Goal: Task Accomplishment & Management: Use online tool/utility

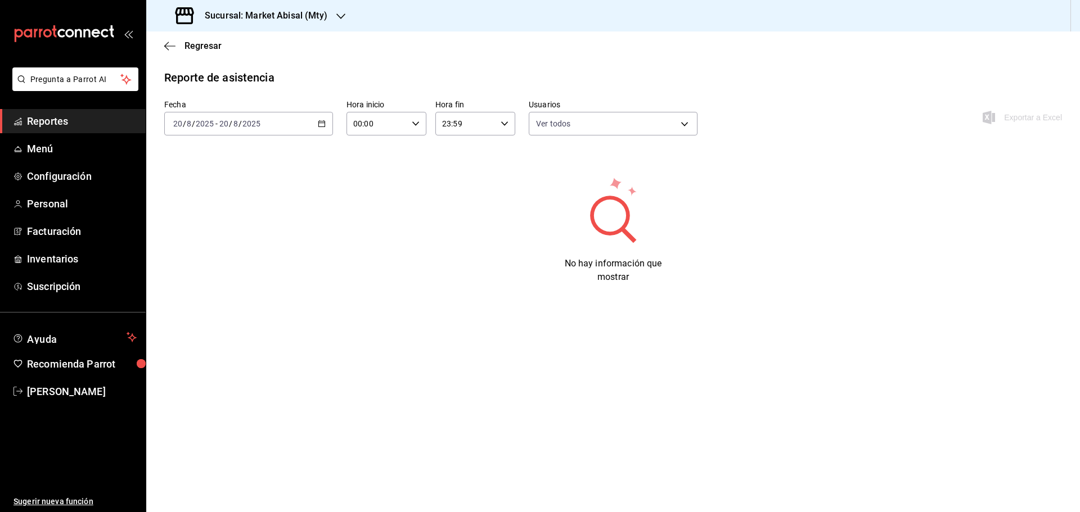
click at [122, 124] on span "Reportes" at bounding box center [82, 121] width 110 height 15
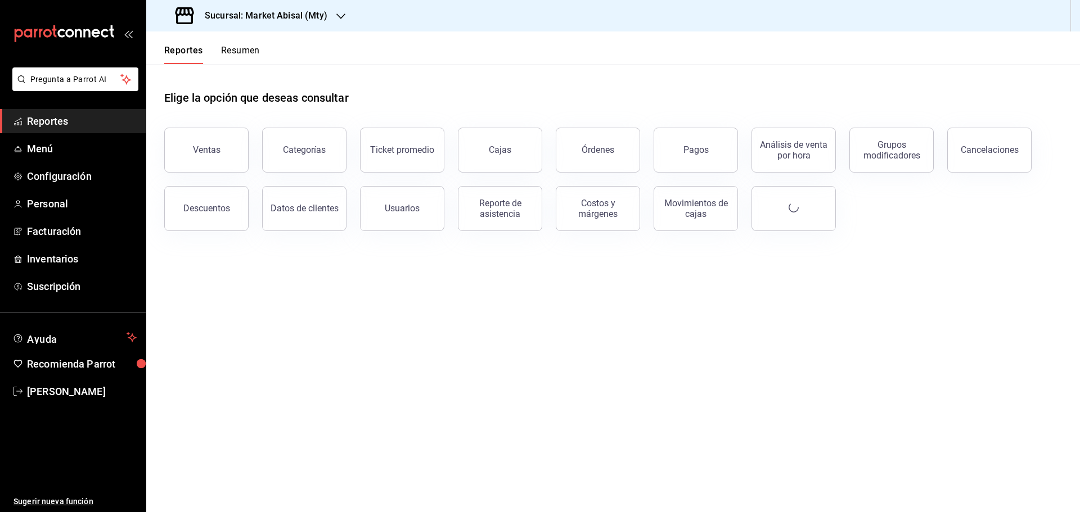
click at [287, 14] on h3 "Sucursal: Market Abisal (Mty)" at bounding box center [262, 16] width 132 height 14
click at [242, 47] on div "Abisal Seafoods (MTY)" at bounding box center [230, 49] width 151 height 12
click at [407, 209] on div "Usuarios" at bounding box center [402, 208] width 35 height 11
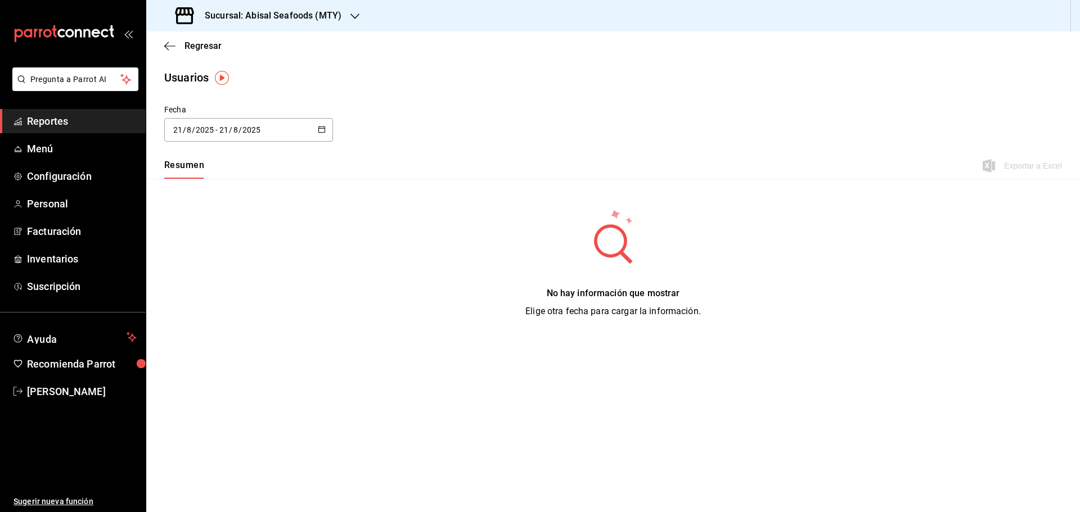
click at [321, 129] on icon "button" at bounding box center [322, 129] width 8 height 8
click at [224, 287] on li "Rango de fechas" at bounding box center [217, 292] width 106 height 25
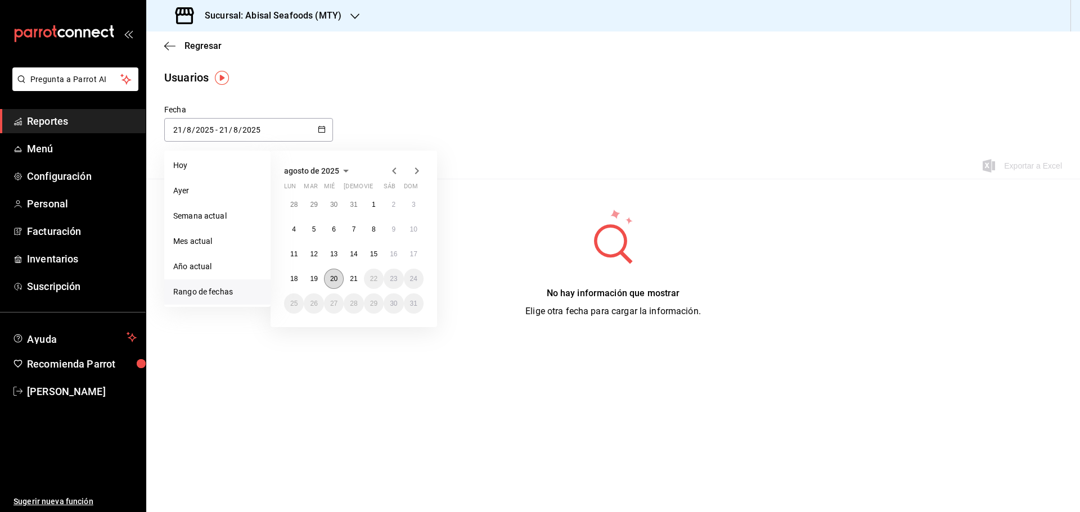
click at [331, 282] on abbr "20" at bounding box center [333, 279] width 7 height 8
type input "[DATE]"
type input "20"
type input "[DATE]"
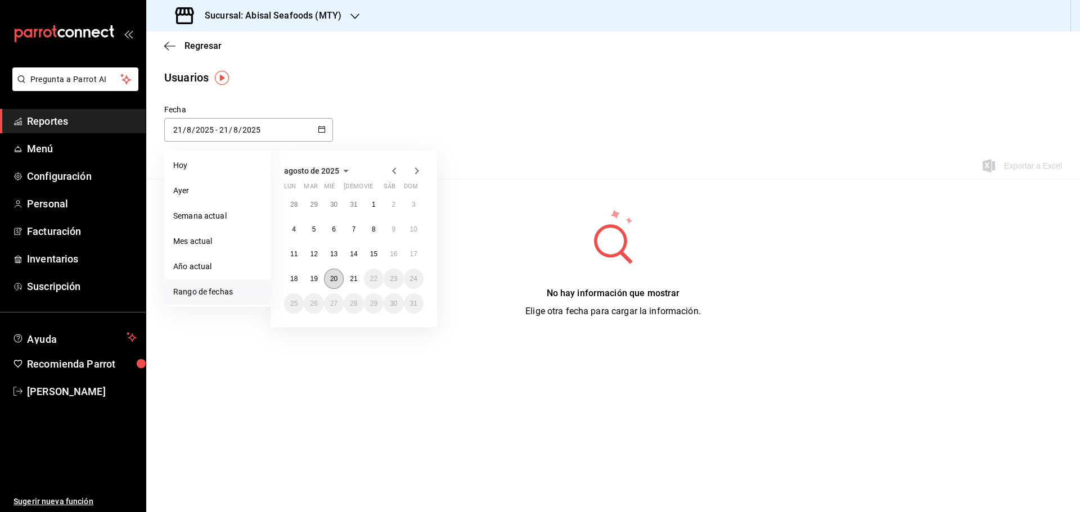
type input "20"
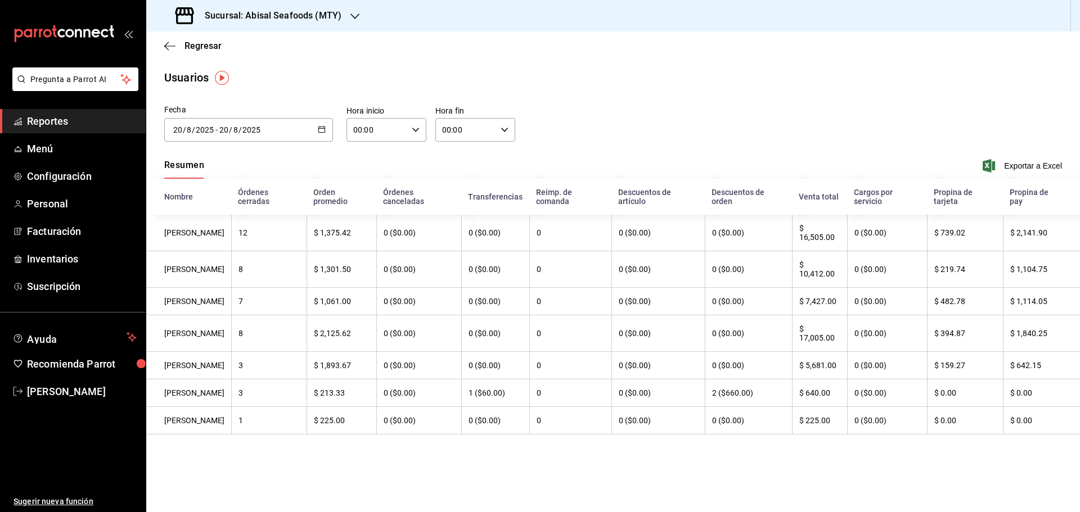
click at [735, 123] on div "Fecha 2025-08-20 20 / 8 / 2025 - 2025-08-20 20 / 8 / 2025 agosto de 2025 lun ma…" at bounding box center [613, 129] width 934 height 51
click at [1009, 158] on div "Resumen Exportar a Excel" at bounding box center [613, 167] width 934 height 24
click at [1011, 165] on span "Exportar a Excel" at bounding box center [1023, 166] width 77 height 14
click at [321, 131] on icon "button" at bounding box center [322, 129] width 8 height 8
click at [311, 93] on main "Regresar Usuarios Fecha 2025-08-20 20 / 8 / 2025 - 2025-08-20 20 / 8 / 2025 ago…" at bounding box center [613, 272] width 934 height 481
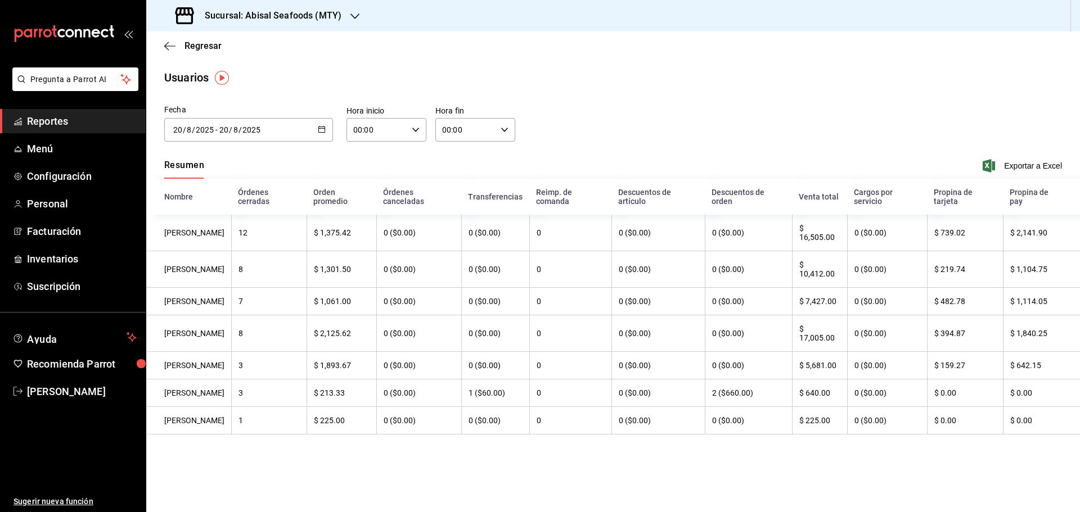
click at [113, 125] on span "Reportes" at bounding box center [82, 121] width 110 height 15
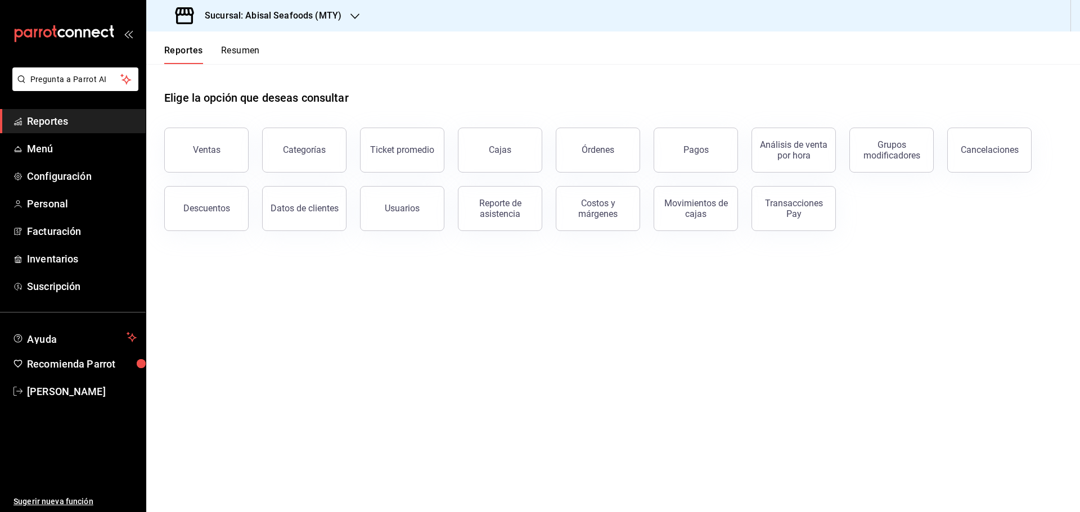
click at [335, 20] on h3 "Sucursal: Abisal Seafoods (MTY)" at bounding box center [269, 16] width 146 height 14
click at [208, 101] on div "Deep" at bounding box center [230, 99] width 151 height 12
click at [113, 124] on span "Reportes" at bounding box center [82, 121] width 110 height 15
click at [414, 215] on button "Usuarios" at bounding box center [402, 208] width 84 height 45
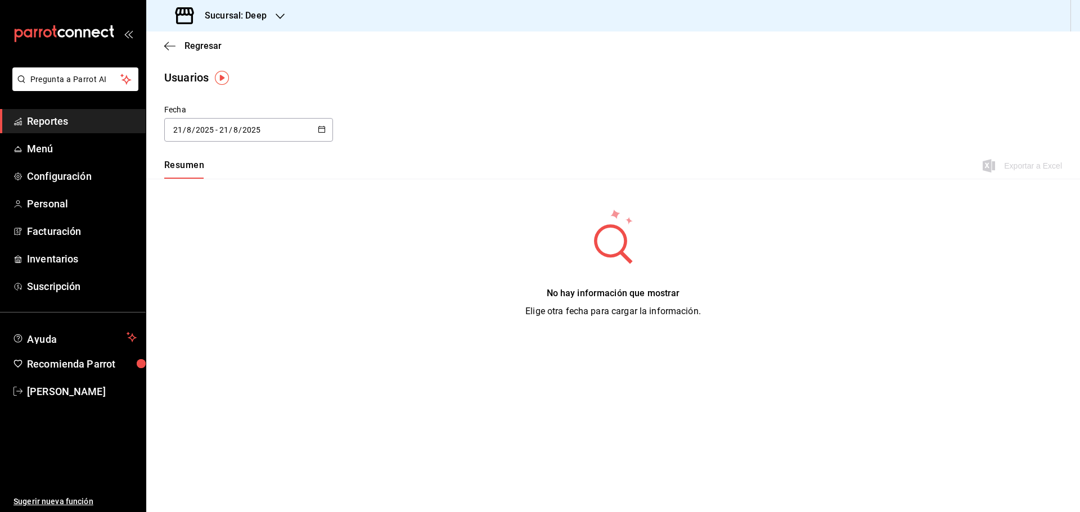
click at [318, 129] on \(Stroke\) "button" at bounding box center [321, 130] width 7 height 6
click at [212, 294] on li "Rango de fechas" at bounding box center [217, 292] width 106 height 25
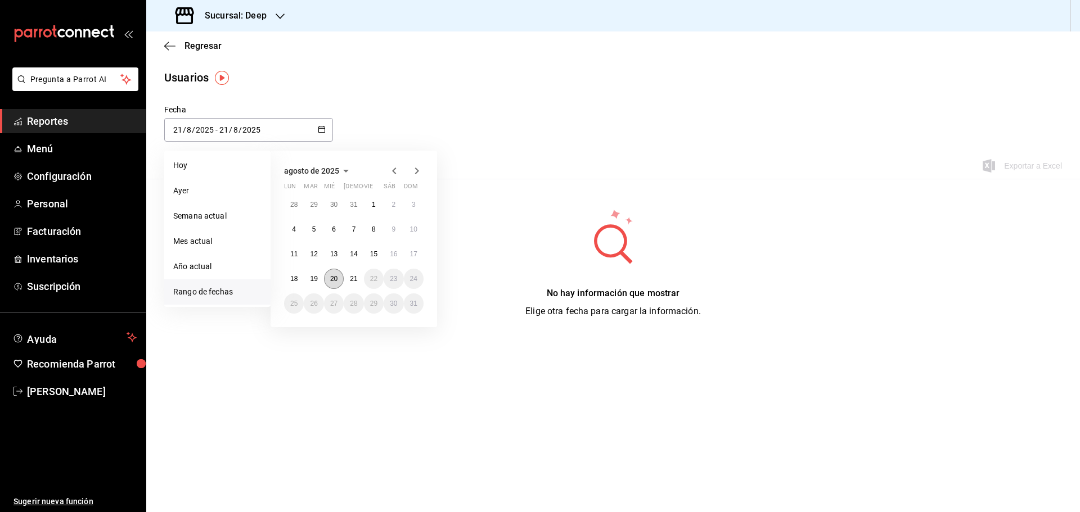
click at [332, 281] on abbr "20" at bounding box center [333, 279] width 7 height 8
click at [333, 280] on abbr "20" at bounding box center [333, 279] width 7 height 8
type input "[DATE]"
type input "20"
type input "[DATE]"
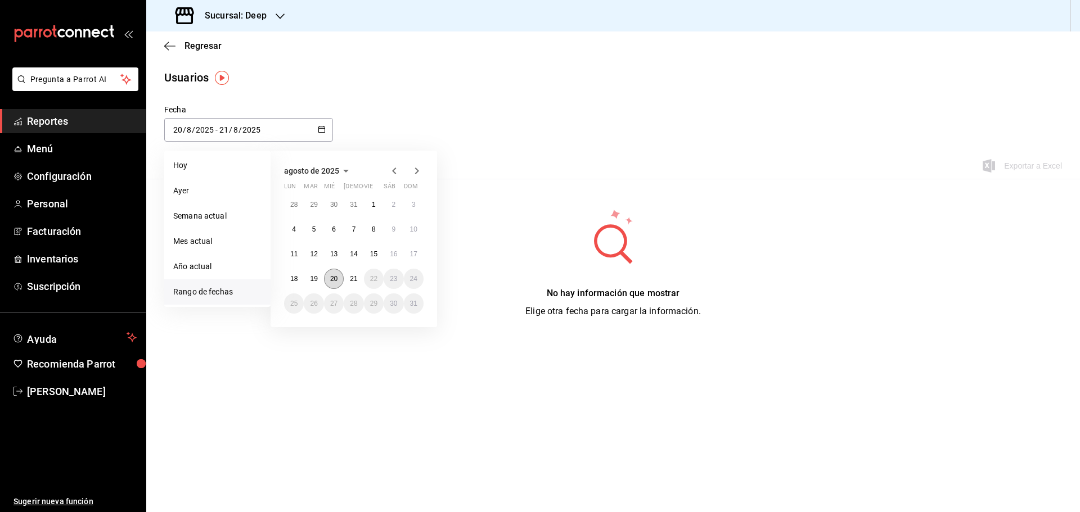
type input "20"
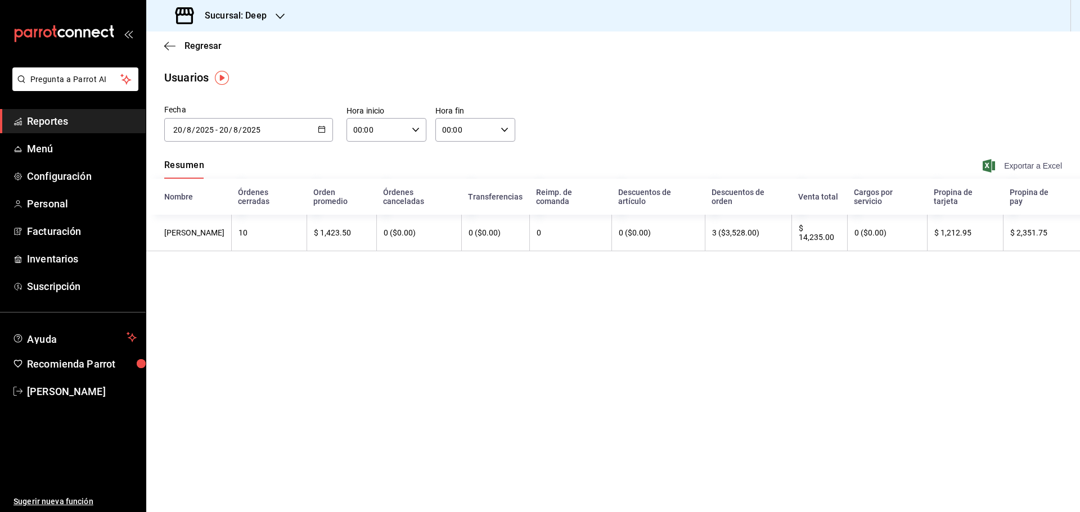
click at [998, 164] on span "Exportar a Excel" at bounding box center [1023, 166] width 77 height 14
click at [68, 36] on icon "mailbox folders" at bounding box center [69, 33] width 8 height 8
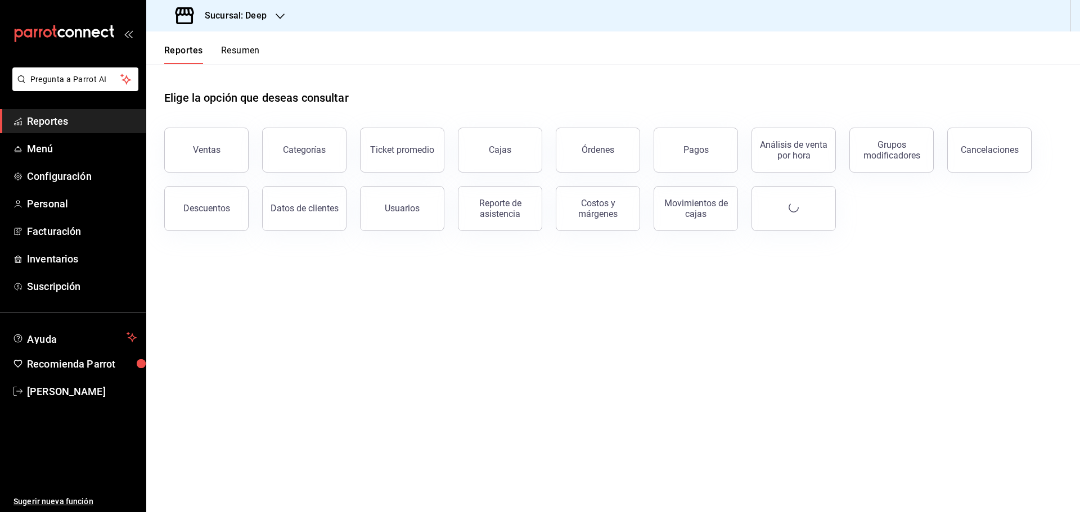
click at [265, 19] on h3 "Sucursal: Deep" at bounding box center [231, 16] width 71 height 14
click at [236, 77] on div "Market Abisal (Mty)" at bounding box center [230, 74] width 151 height 12
click at [488, 206] on div "Reporte de asistencia" at bounding box center [500, 208] width 70 height 21
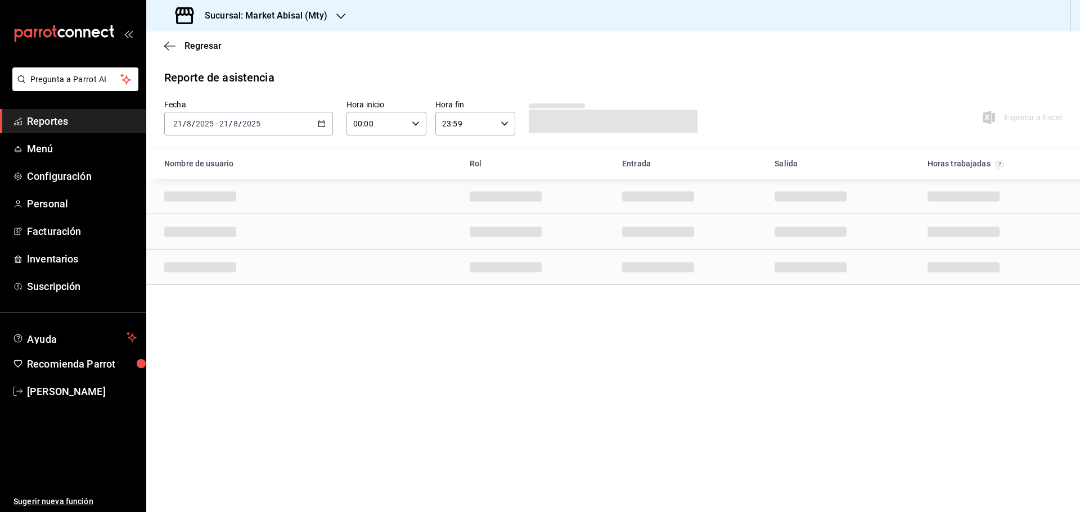
click at [323, 124] on icon "button" at bounding box center [322, 124] width 8 height 8
click at [194, 285] on span "Rango de fechas" at bounding box center [217, 284] width 87 height 12
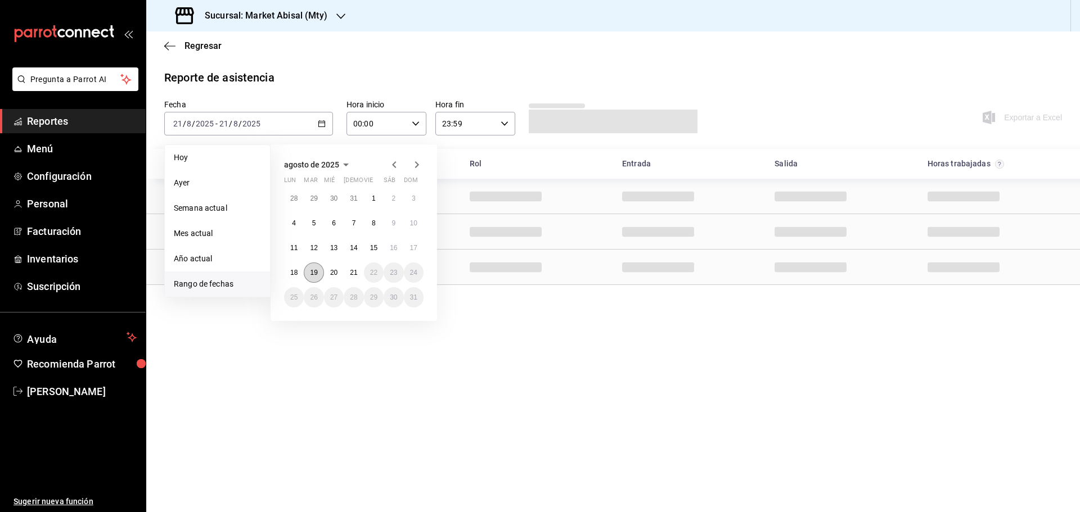
click at [314, 271] on abbr "19" at bounding box center [313, 273] width 7 height 8
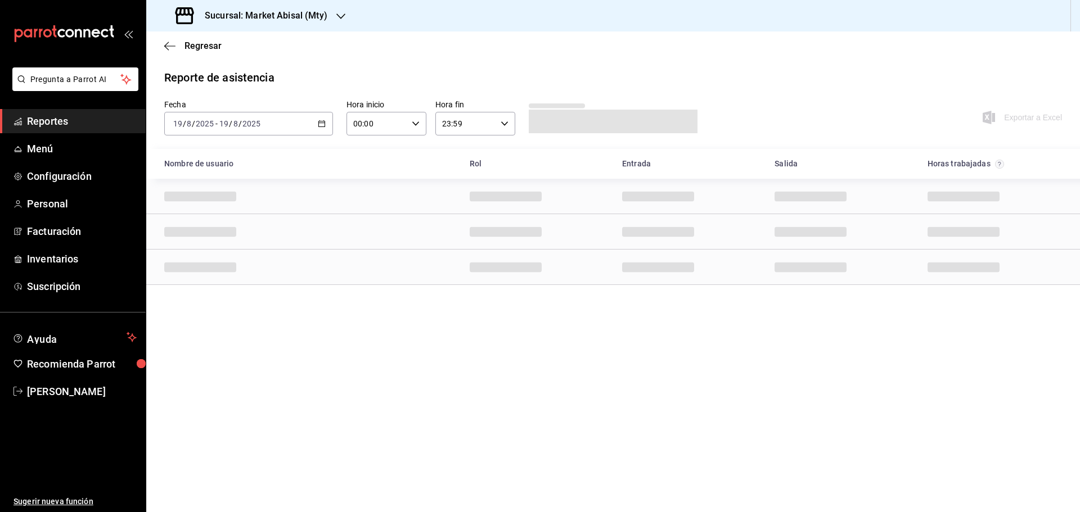
click at [314, 271] on div "Row" at bounding box center [613, 267] width 934 height 35
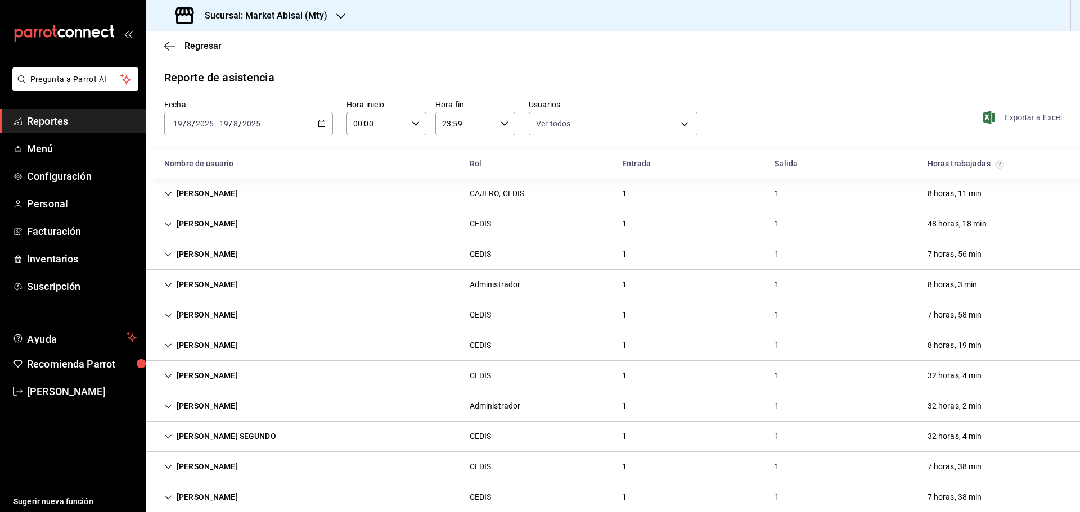
click at [1022, 119] on span "Exportar a Excel" at bounding box center [1023, 118] width 77 height 14
click at [315, 119] on div "2025-08-19 19 / 8 / 2025 - 2025-08-19 19 / 8 / 2025" at bounding box center [248, 124] width 169 height 24
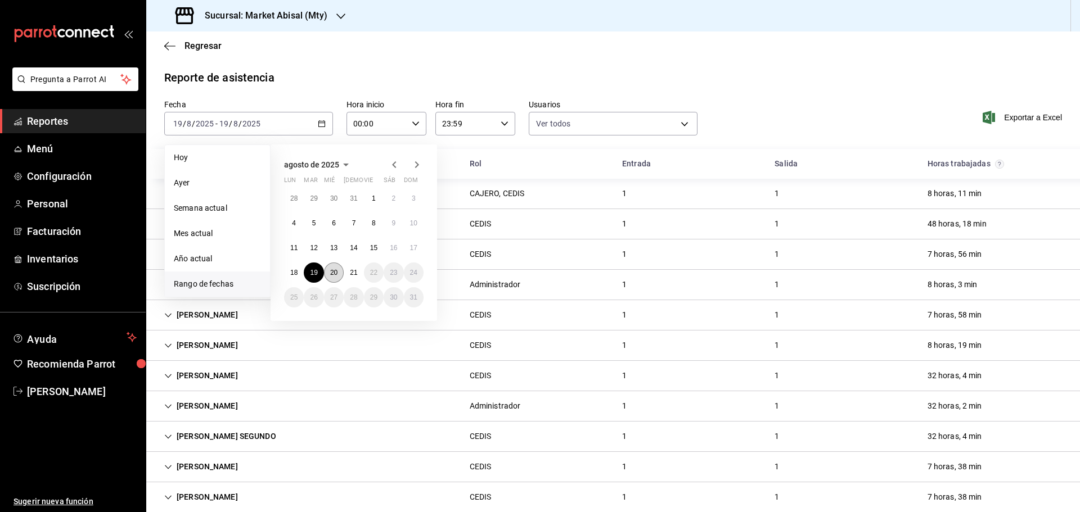
click at [337, 274] on abbr "20" at bounding box center [333, 273] width 7 height 8
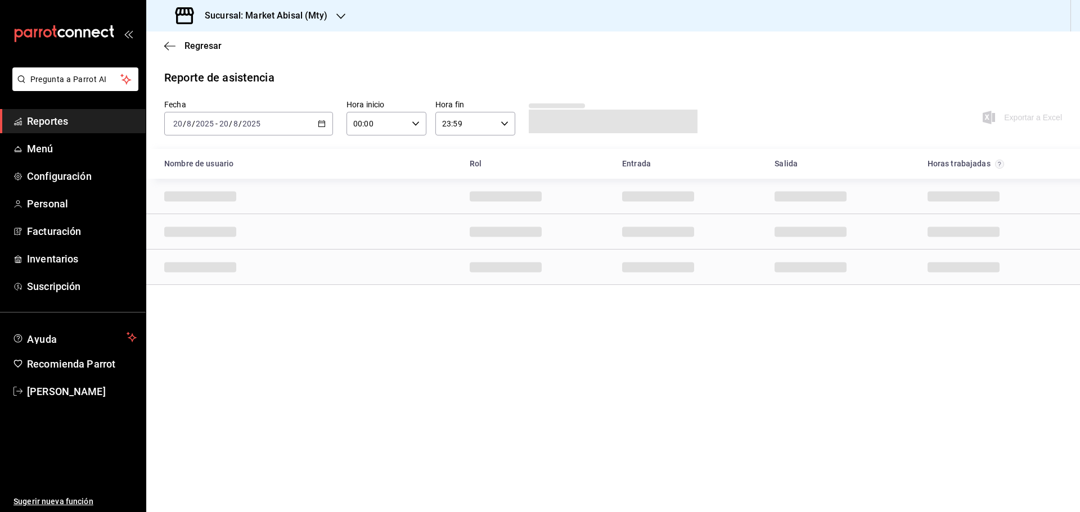
click at [697, 77] on div "Reporte de asistencia" at bounding box center [613, 77] width 898 height 17
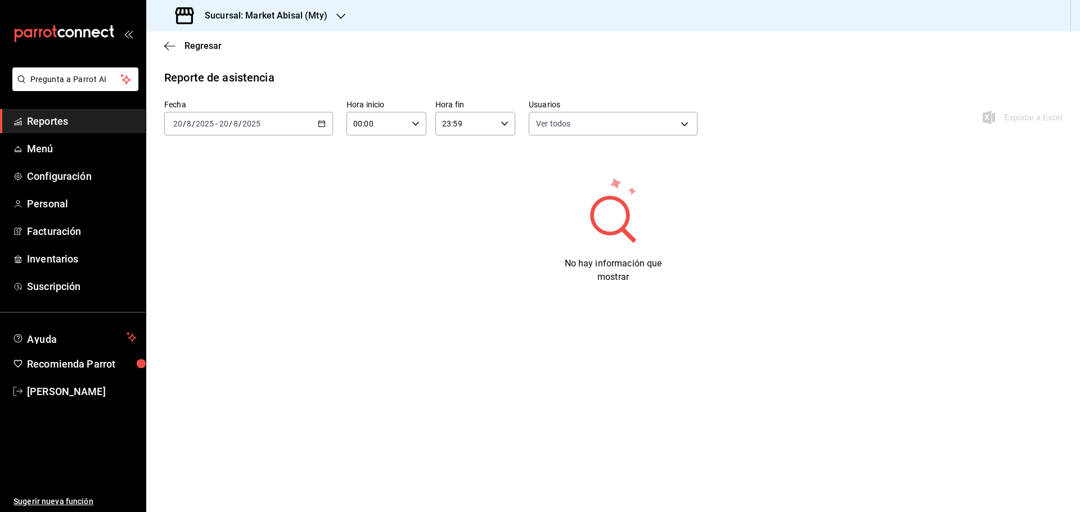
click at [476, 345] on main "Regresar Reporte de asistencia Fecha [DATE] [DATE] - [DATE] [DATE] Hora inicio …" at bounding box center [613, 272] width 934 height 481
click at [87, 123] on span "Reportes" at bounding box center [82, 121] width 110 height 15
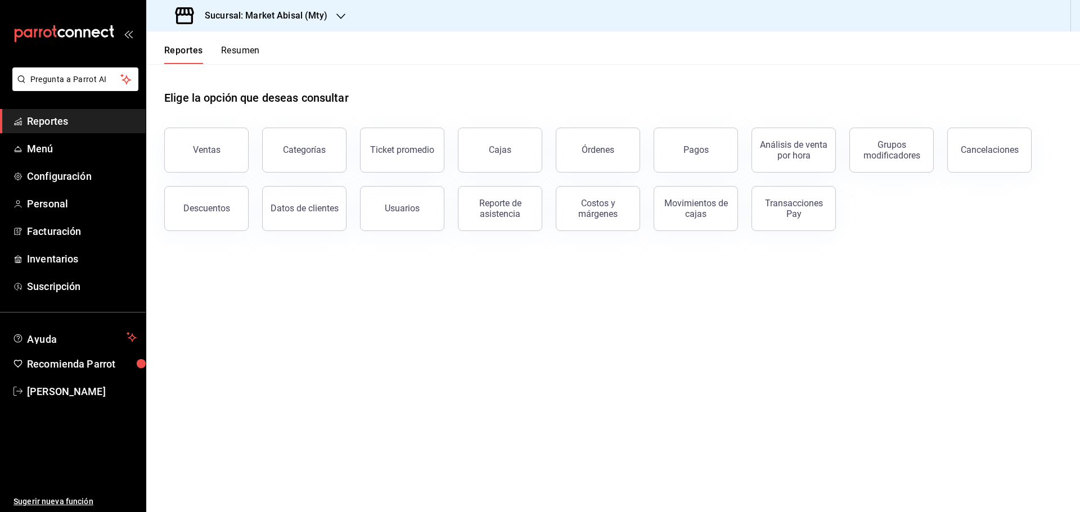
click at [582, 68] on div "Elige la opción que deseas consultar" at bounding box center [613, 89] width 898 height 50
click at [82, 122] on span "Reportes" at bounding box center [82, 121] width 110 height 15
click at [309, 8] on div "Sucursal: Market Abisal (Mty)" at bounding box center [252, 16] width 195 height 32
click at [224, 51] on span "Abisal Seafoods (MTY)" at bounding box center [195, 49] width 81 height 12
click at [518, 209] on div "Reporte de asistencia" at bounding box center [500, 208] width 70 height 21
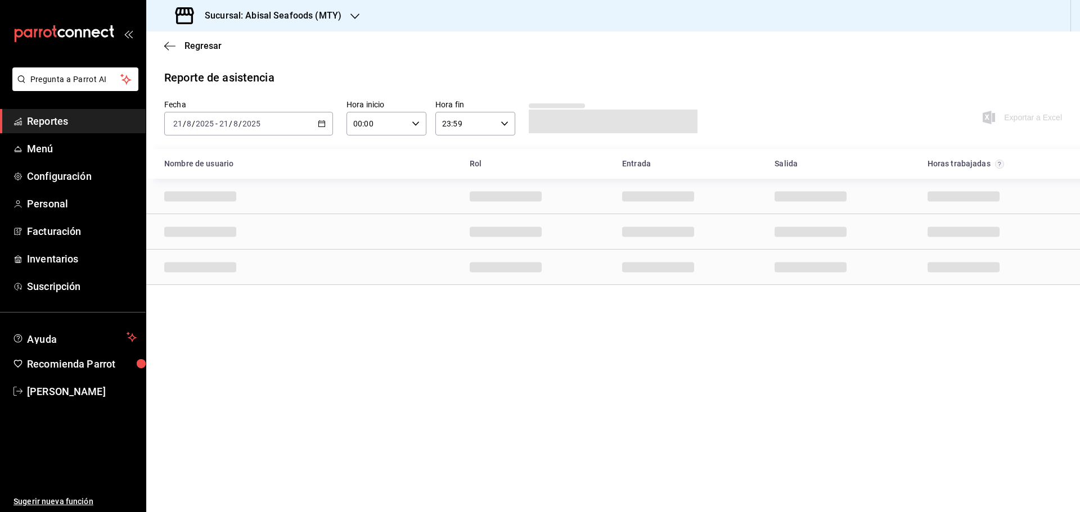
click at [320, 127] on \(Stroke\) "button" at bounding box center [321, 124] width 7 height 6
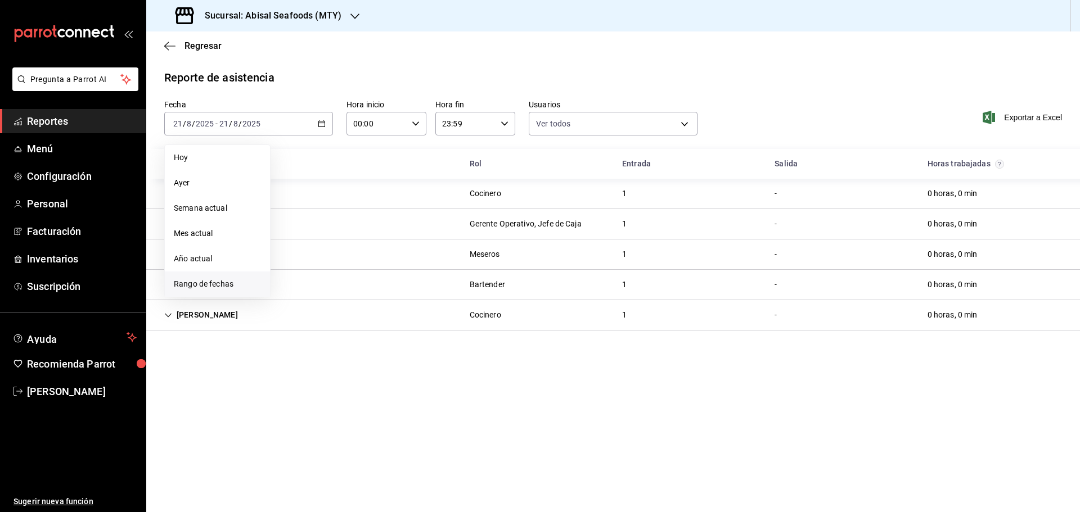
click at [217, 278] on span "Rango de fechas" at bounding box center [217, 284] width 87 height 12
click at [337, 272] on abbr "20" at bounding box center [333, 273] width 7 height 8
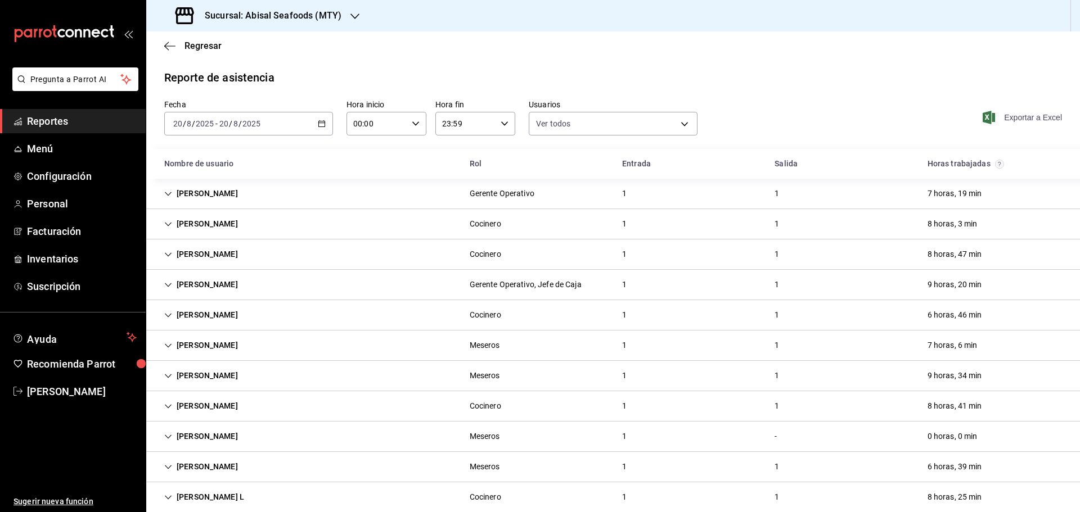
click at [1017, 119] on span "Exportar a Excel" at bounding box center [1023, 118] width 77 height 14
click at [291, 19] on h3 "Sucursal: Abisal Seafoods (MTY)" at bounding box center [269, 16] width 146 height 14
click at [205, 100] on div "Deep" at bounding box center [230, 99] width 151 height 12
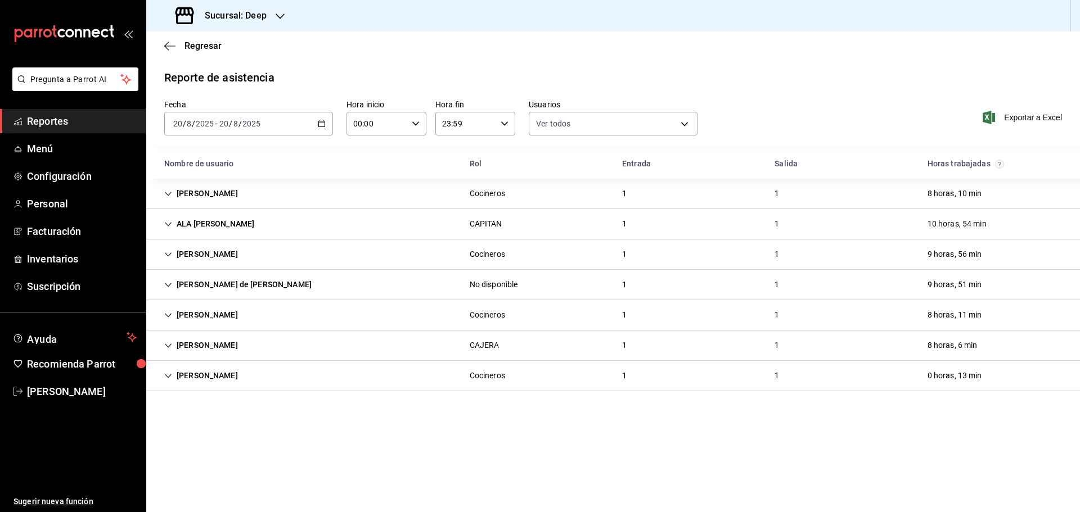
click at [266, 19] on h3 "Sucursal: Deep" at bounding box center [231, 16] width 71 height 14
click at [98, 122] on div at bounding box center [540, 256] width 1080 height 512
click at [99, 124] on span "Reportes" at bounding box center [82, 121] width 110 height 15
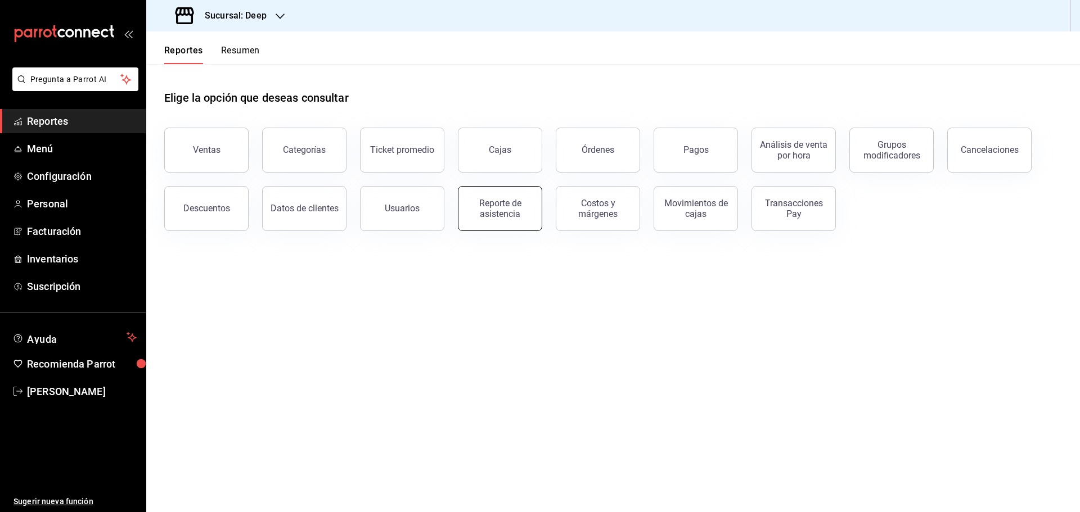
click at [497, 215] on div "Reporte de asistencia" at bounding box center [500, 208] width 70 height 21
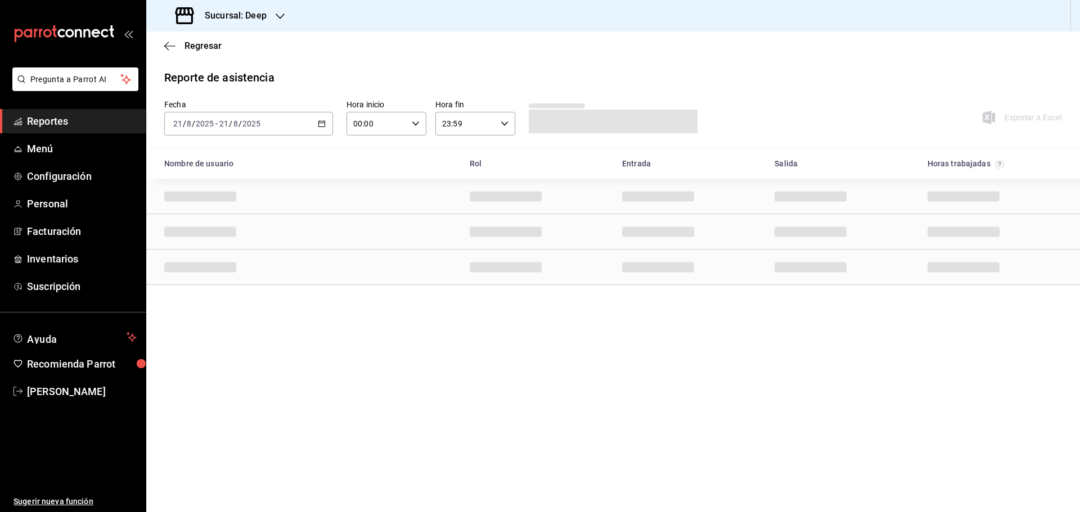
click at [320, 128] on div "[DATE] [DATE] - [DATE] [DATE]" at bounding box center [248, 124] width 169 height 24
click at [248, 280] on span "Rango de fechas" at bounding box center [217, 284] width 87 height 12
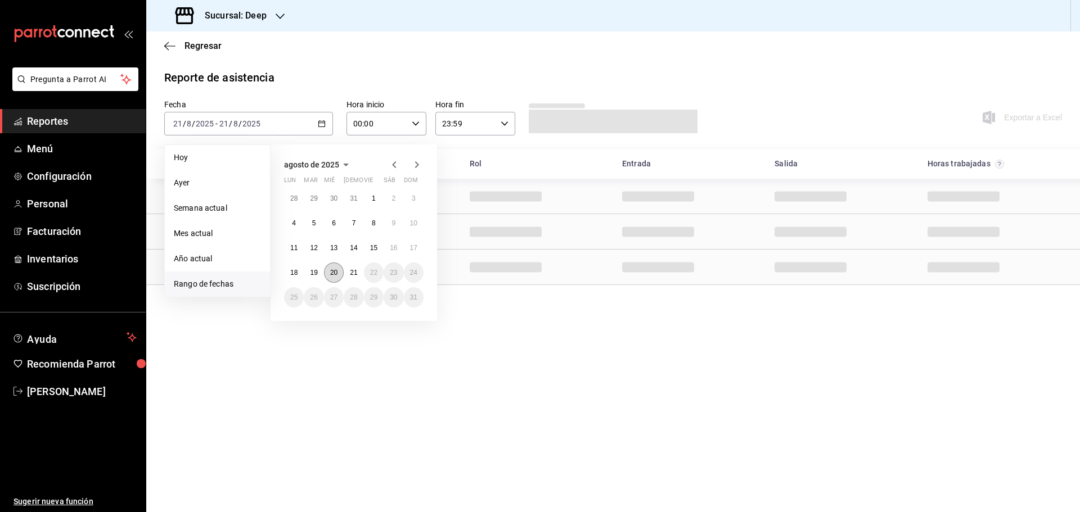
click at [334, 274] on abbr "20" at bounding box center [333, 273] width 7 height 8
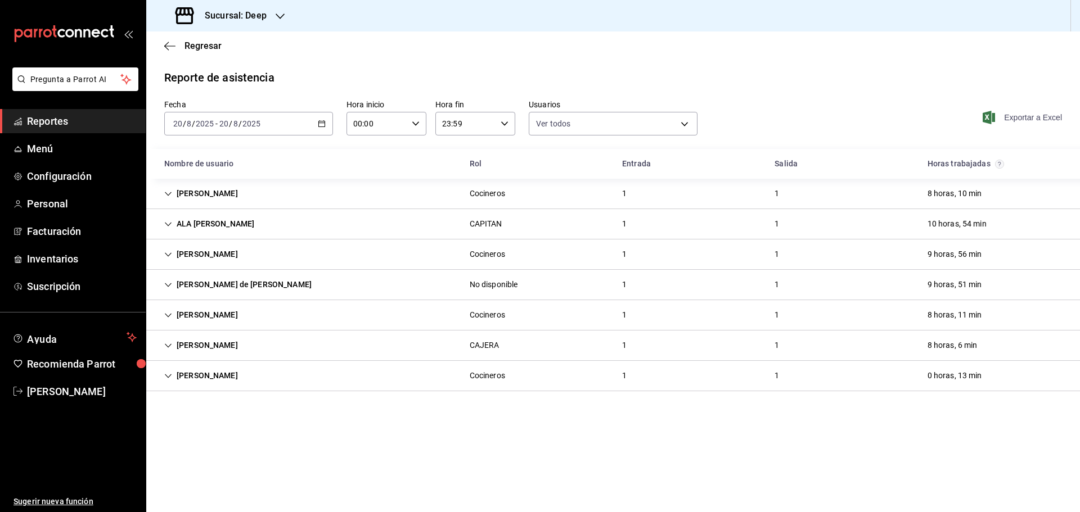
click at [1023, 116] on span "Exportar a Excel" at bounding box center [1023, 118] width 77 height 14
click at [255, 14] on h3 "Sucursal: Deep" at bounding box center [231, 16] width 71 height 14
click at [209, 77] on span "Market Abisal (Mty)" at bounding box center [190, 74] width 70 height 12
